Goal: Check status

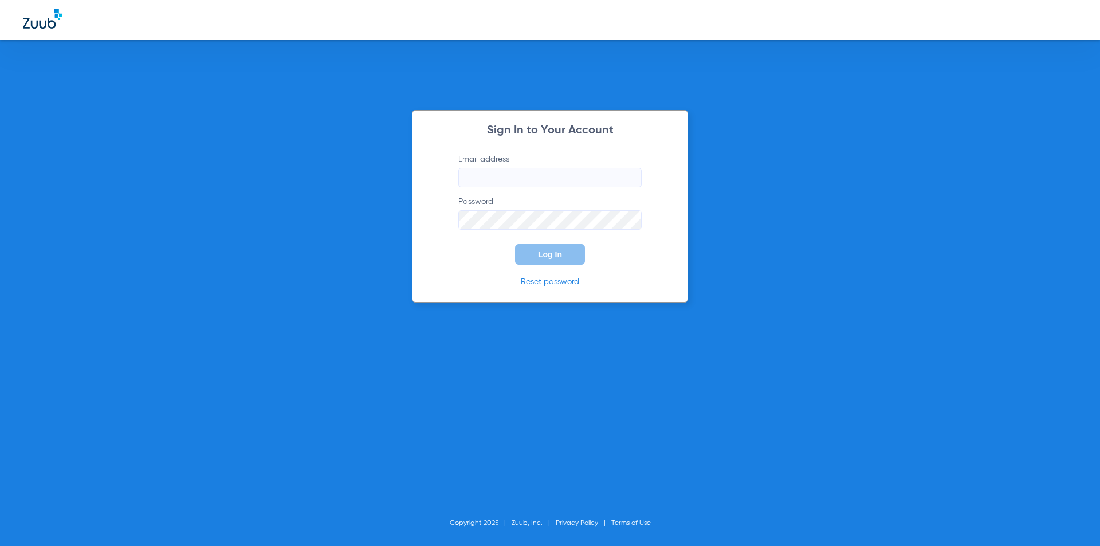
type input "[EMAIL_ADDRESS][DOMAIN_NAME]"
click at [556, 258] on button "Log In" at bounding box center [550, 254] width 70 height 21
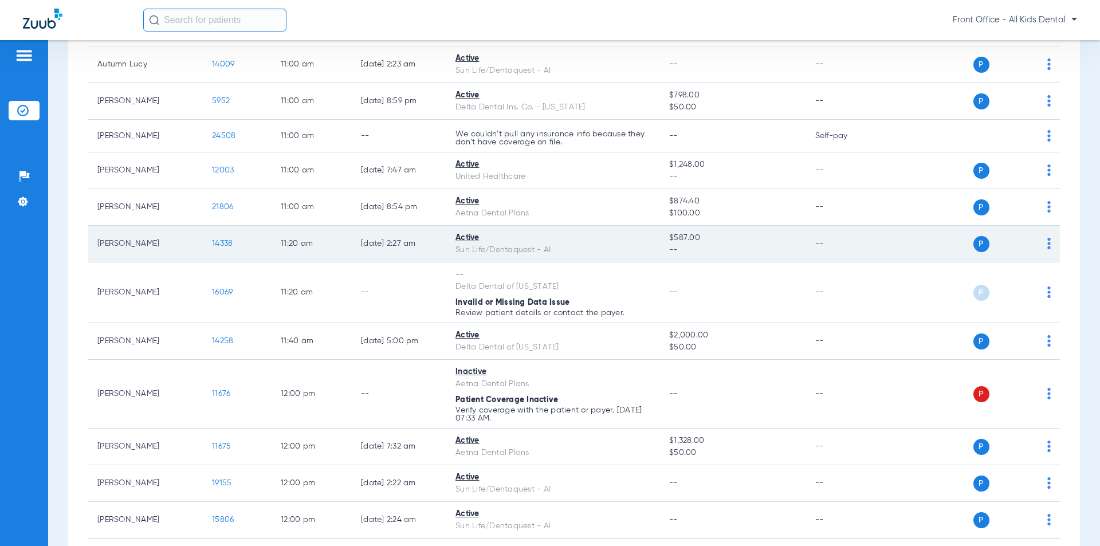
scroll to position [917, 0]
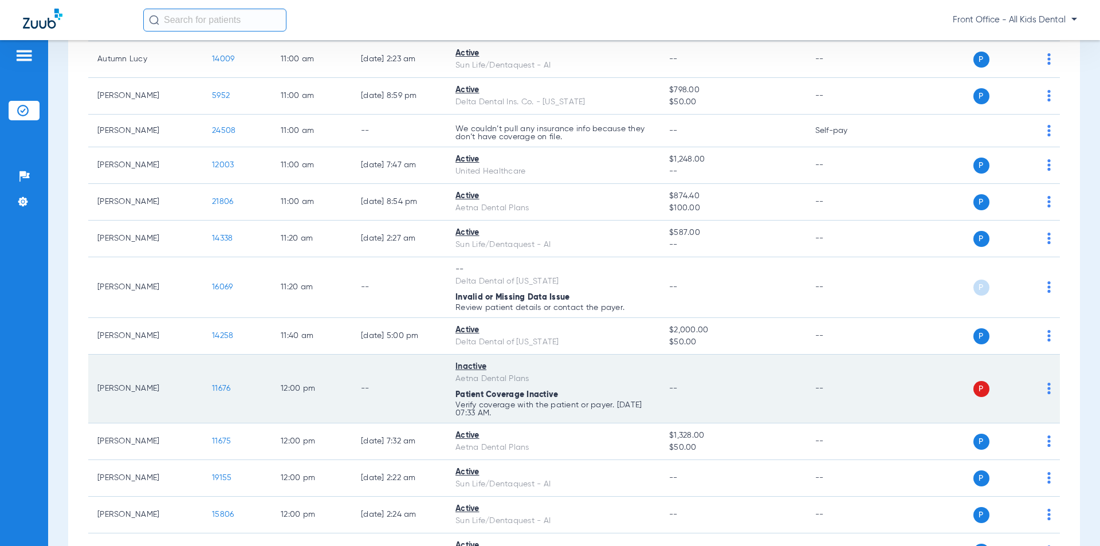
click at [621, 398] on div "Patient Coverage Inactive" at bounding box center [553, 395] width 195 height 12
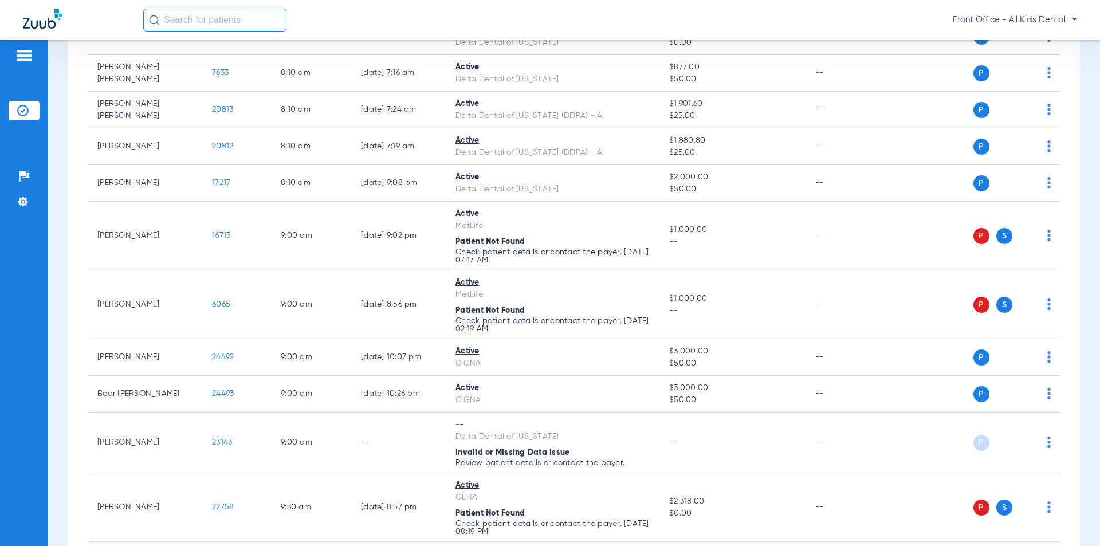
scroll to position [229, 0]
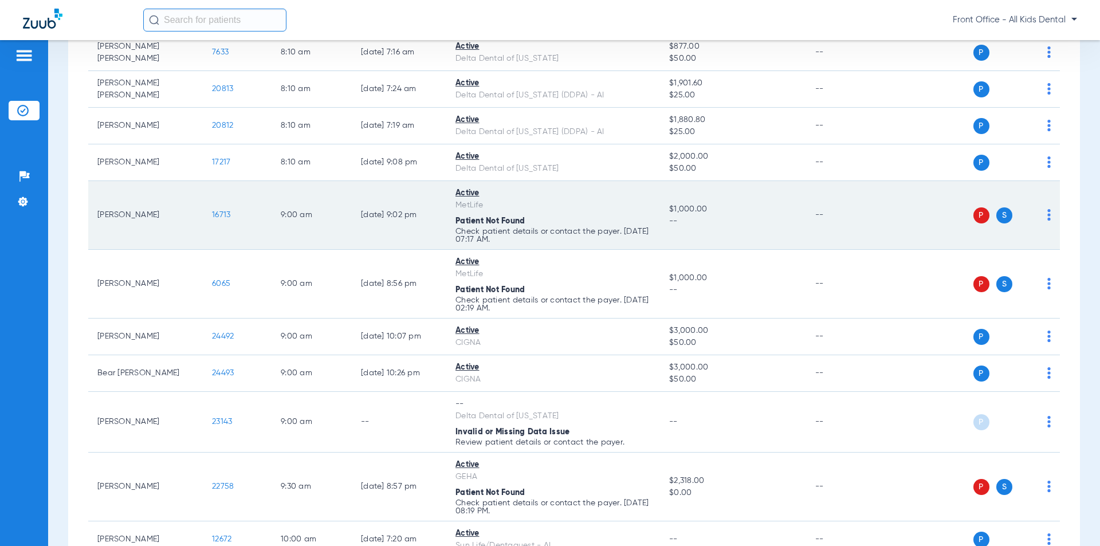
click at [473, 217] on span "Patient Not Found" at bounding box center [490, 221] width 69 height 8
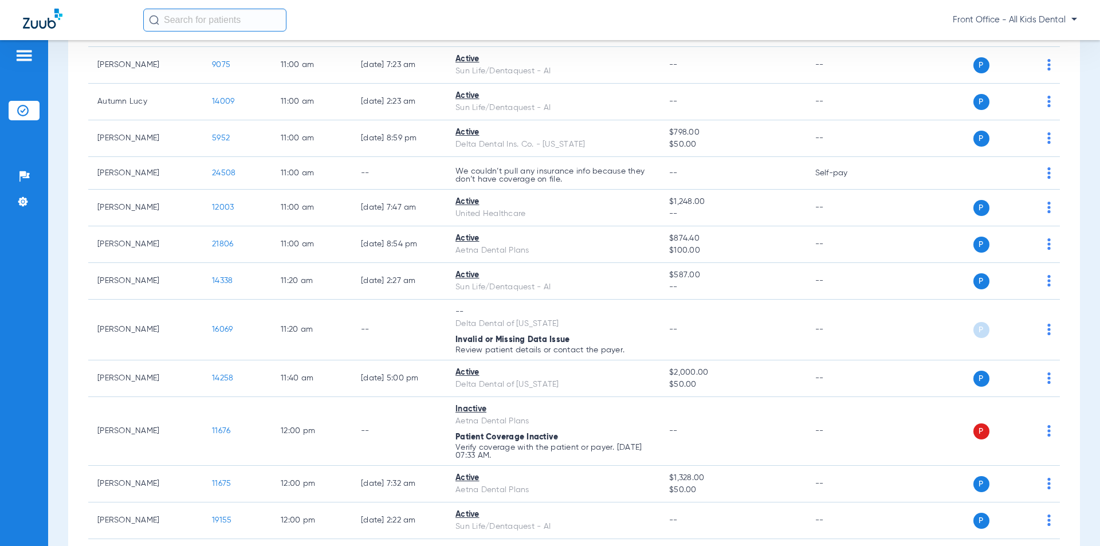
scroll to position [917, 0]
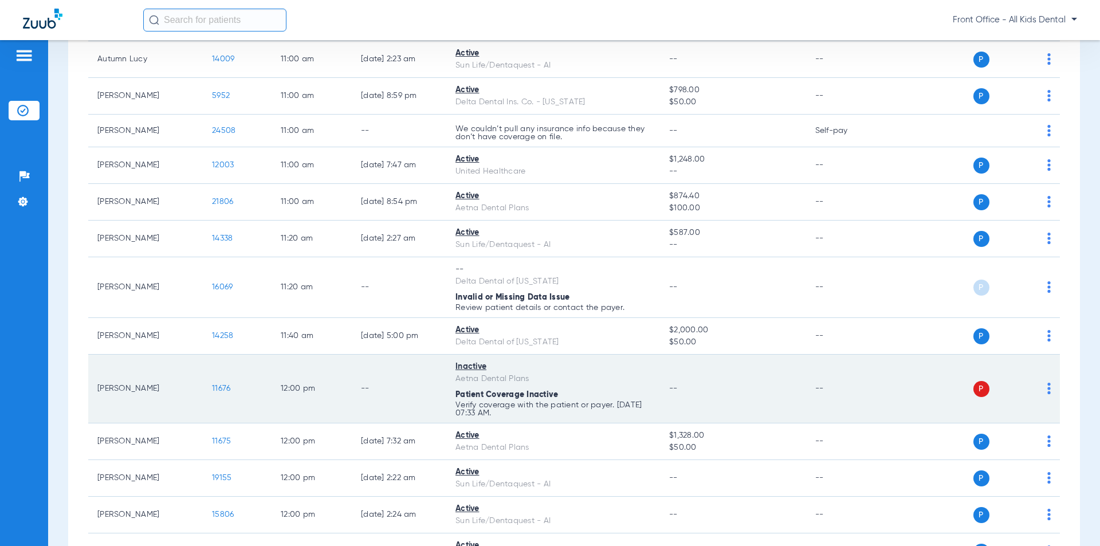
click at [513, 385] on td "Inactive Aetna Dental Plans Patient Coverage Inactive Verify coverage with the …" at bounding box center [553, 389] width 214 height 69
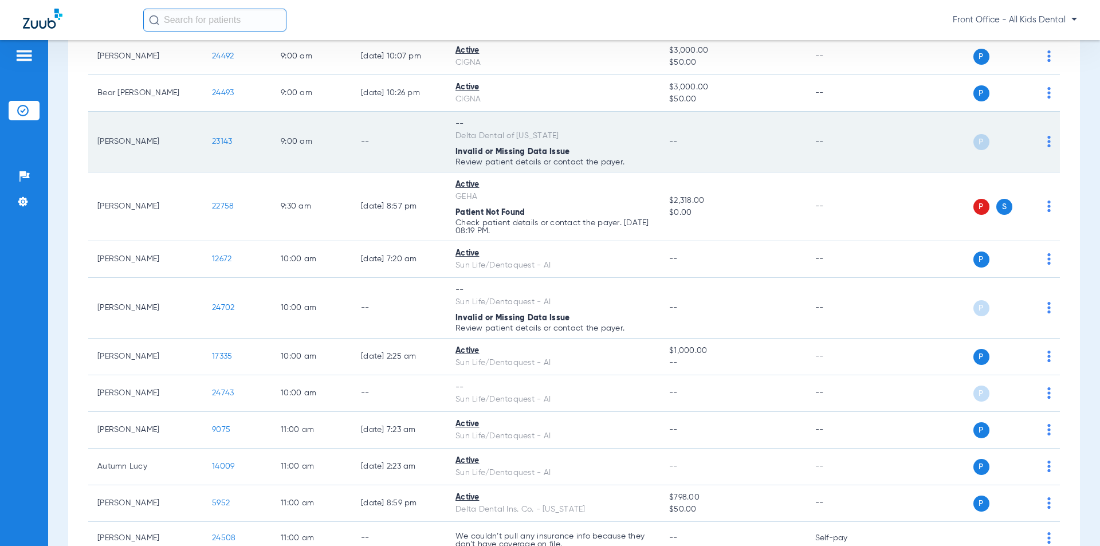
scroll to position [401, 0]
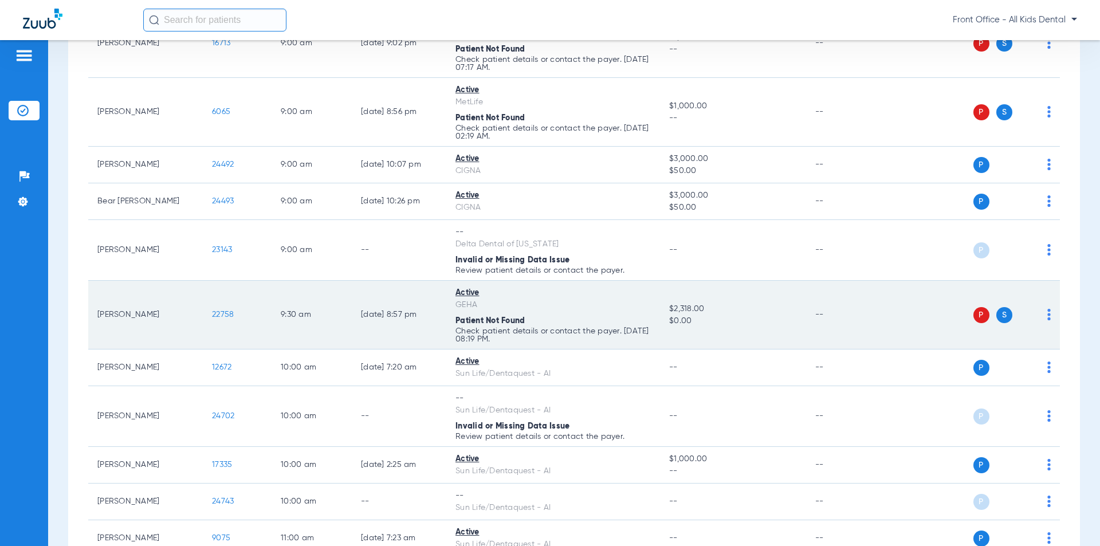
click at [496, 72] on p "Check patient details or contact the payer. [DATE] 08:19 PM." at bounding box center [553, 64] width 195 height 16
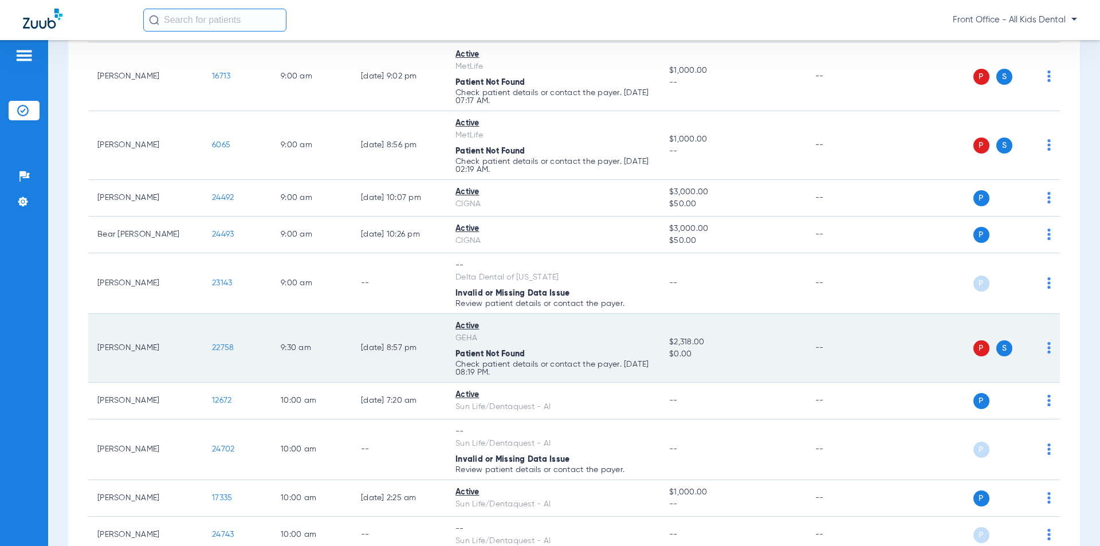
scroll to position [287, 0]
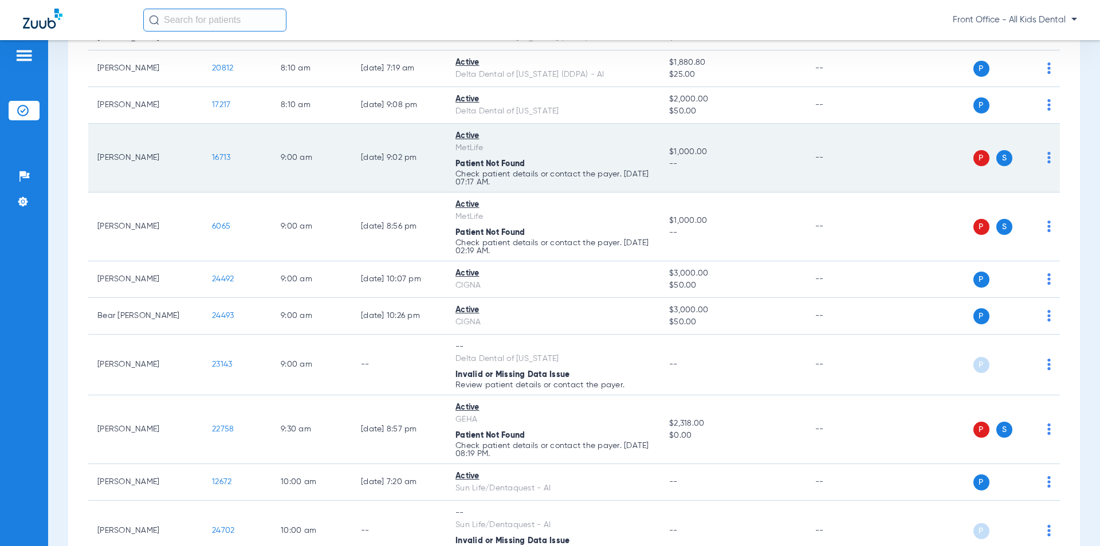
click at [416, 171] on td "[DATE] 9:02 PM" at bounding box center [399, 158] width 95 height 69
